Goal: Transaction & Acquisition: Purchase product/service

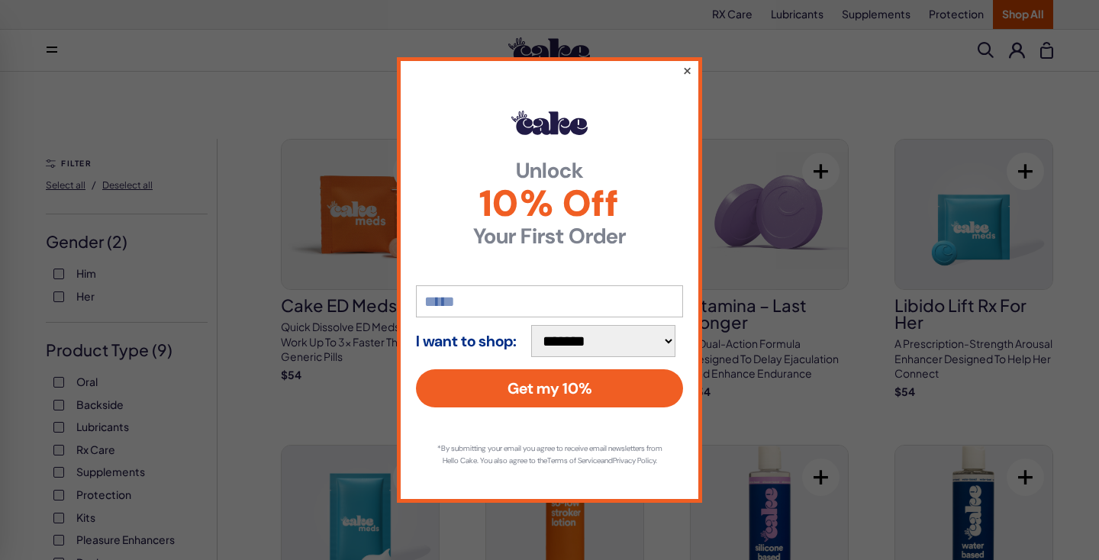
click at [684, 65] on button "×" at bounding box center [687, 70] width 10 height 18
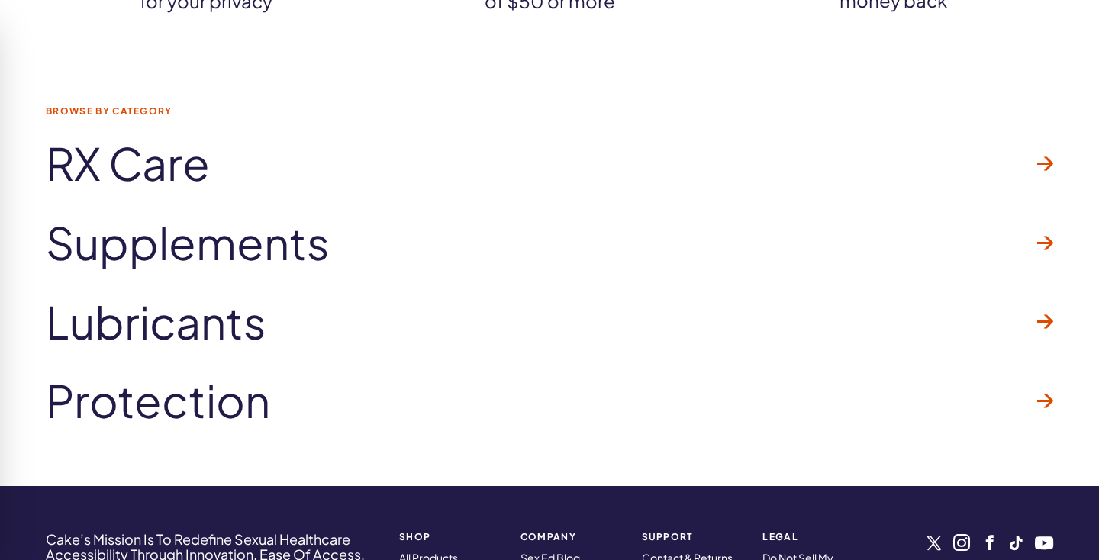
scroll to position [7910, 0]
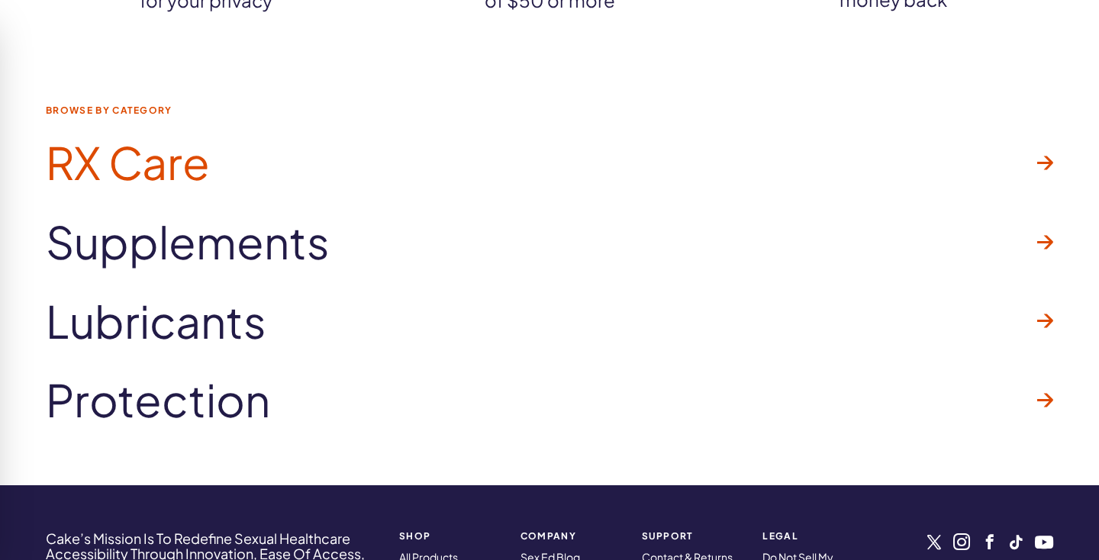
click at [173, 164] on span "RX Care" at bounding box center [128, 162] width 164 height 49
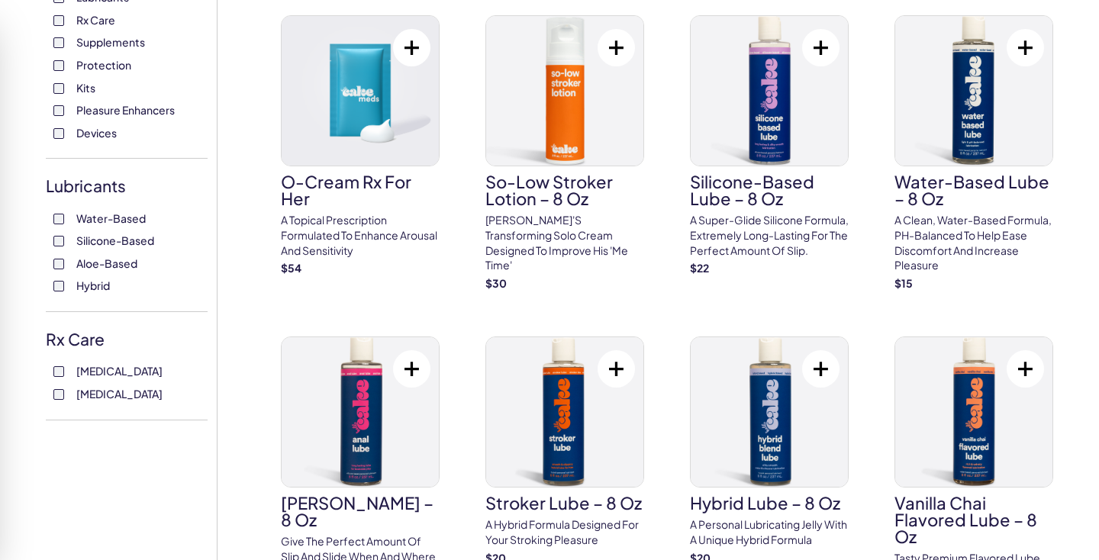
scroll to position [431, 0]
